Goal: Find specific page/section: Find specific page/section

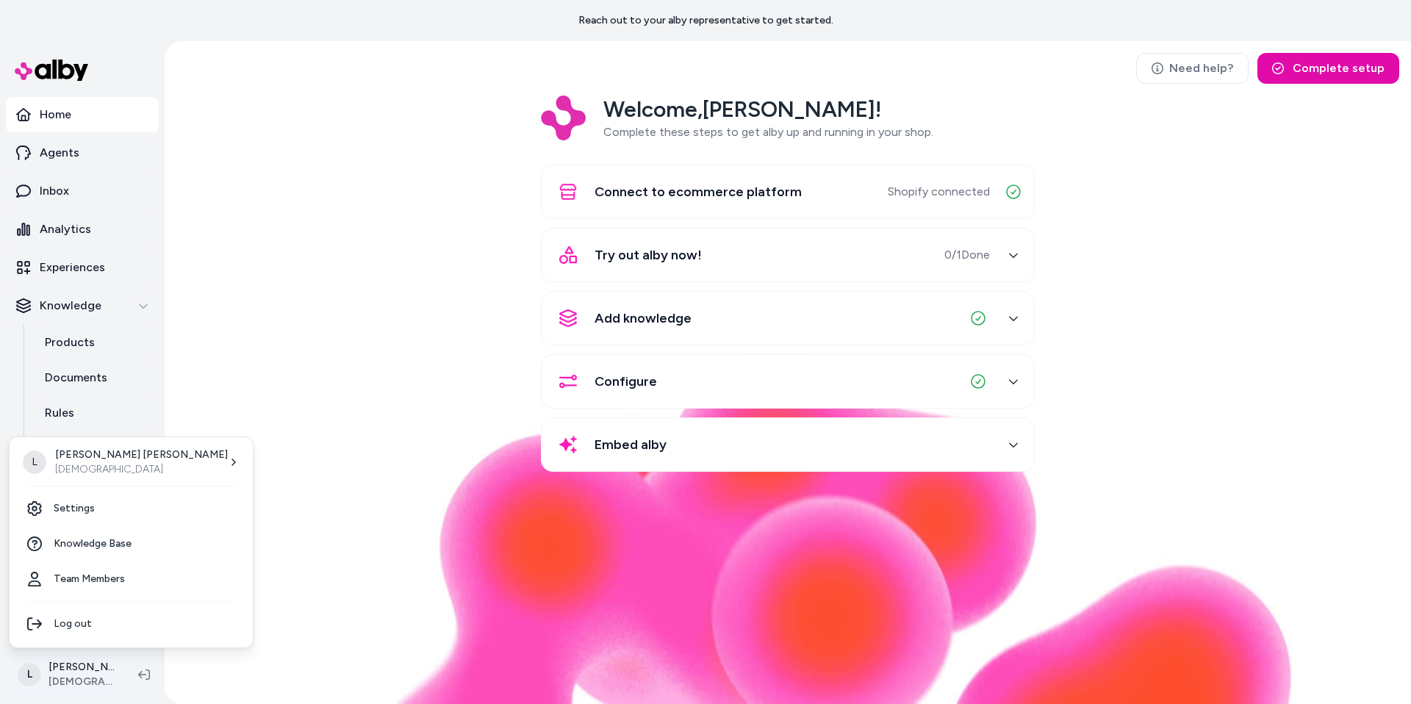
click at [84, 664] on html "Reach out to your alby representative to get started. Home Agents Inbox Analyti…" at bounding box center [705, 352] width 1411 height 704
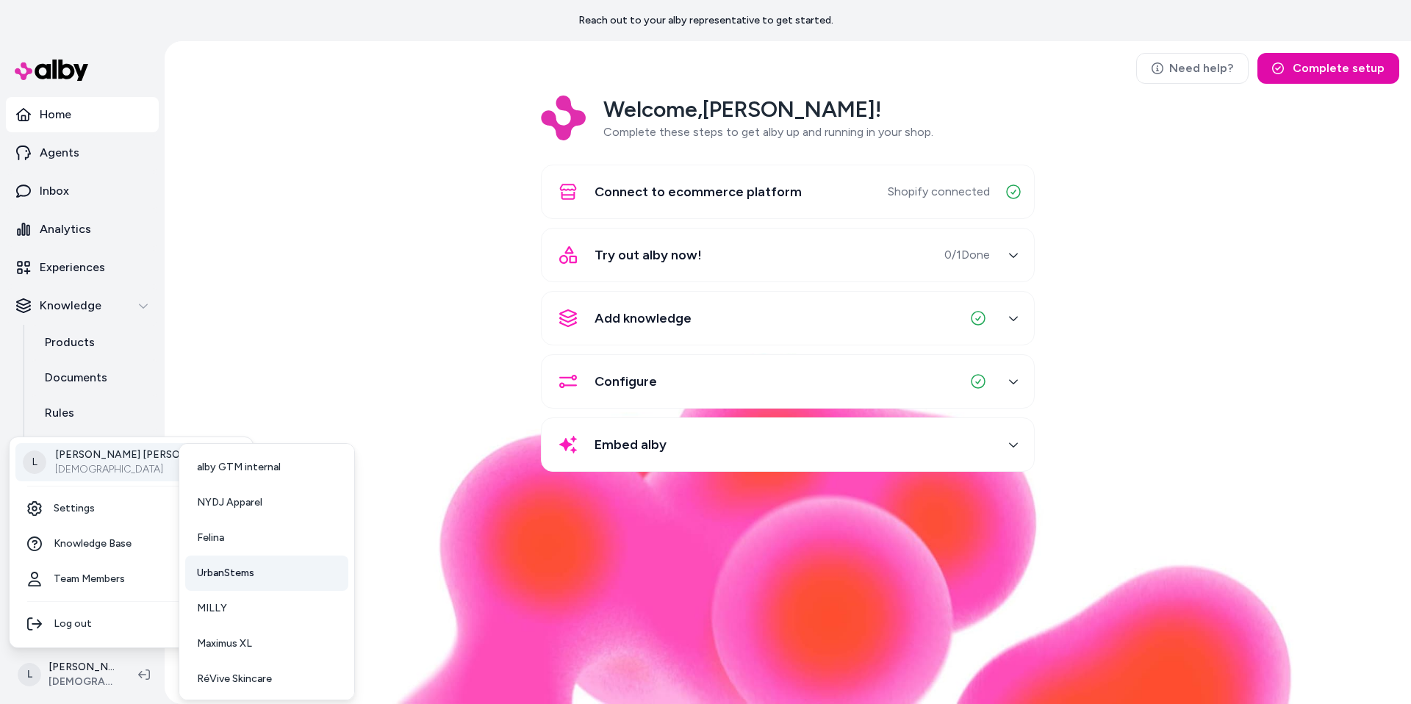
click at [234, 571] on span "UrbanStems" at bounding box center [225, 573] width 57 height 15
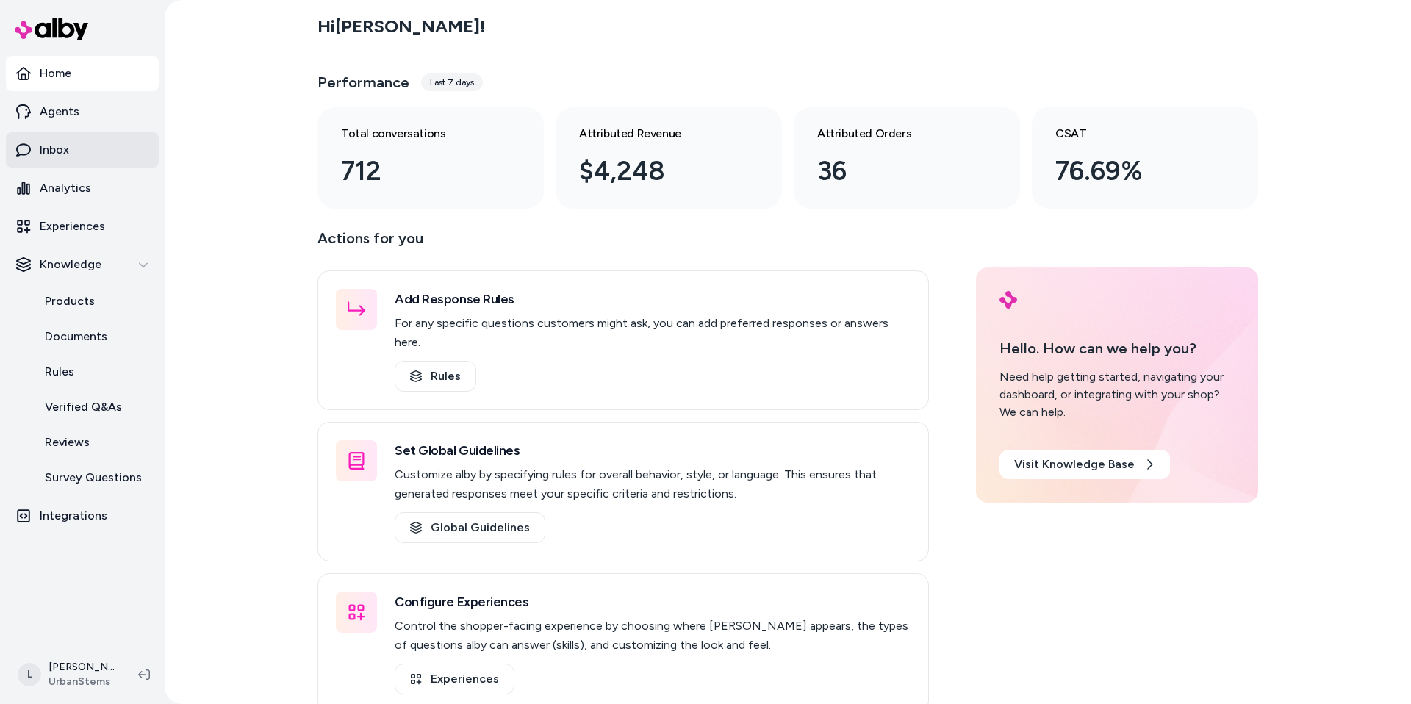
click at [73, 146] on link "Inbox" at bounding box center [82, 149] width 153 height 35
